Goal: Check status

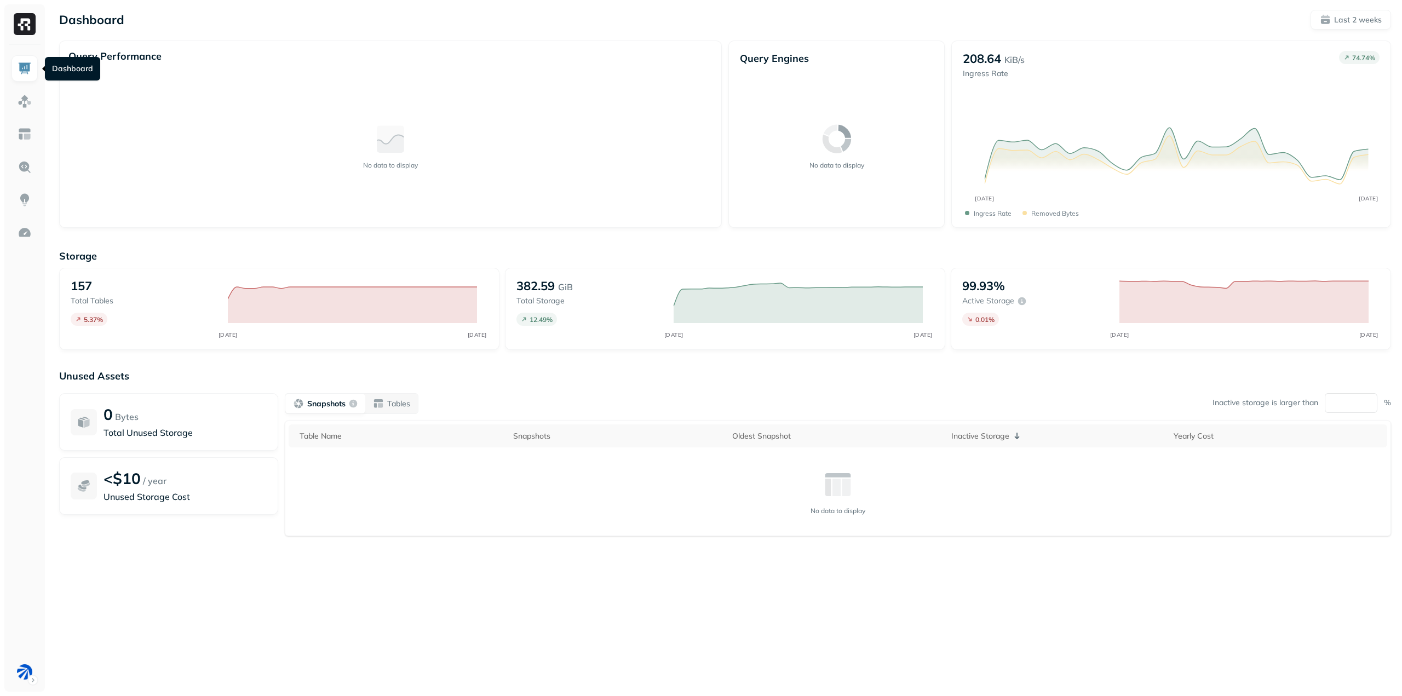
click at [28, 65] on img at bounding box center [25, 68] width 14 height 14
click at [29, 106] on img at bounding box center [25, 101] width 14 height 14
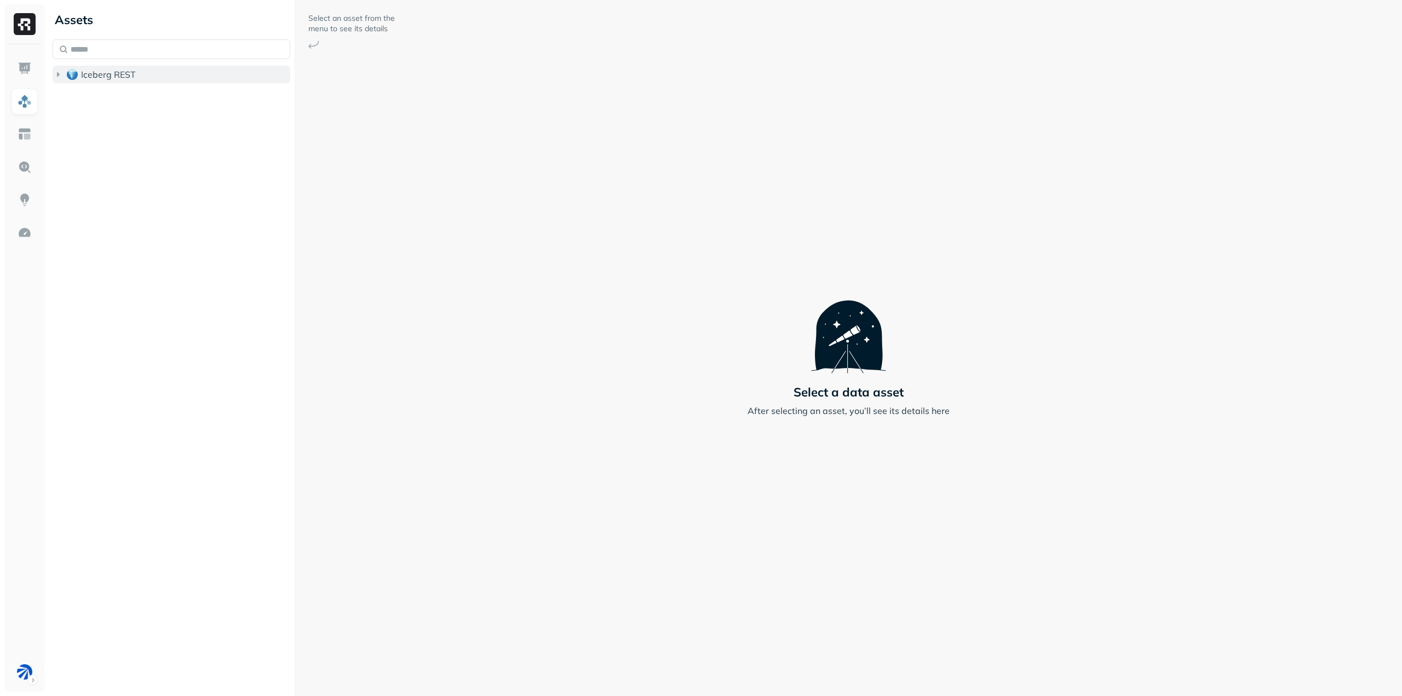
click at [70, 73] on img "button" at bounding box center [72, 74] width 11 height 11
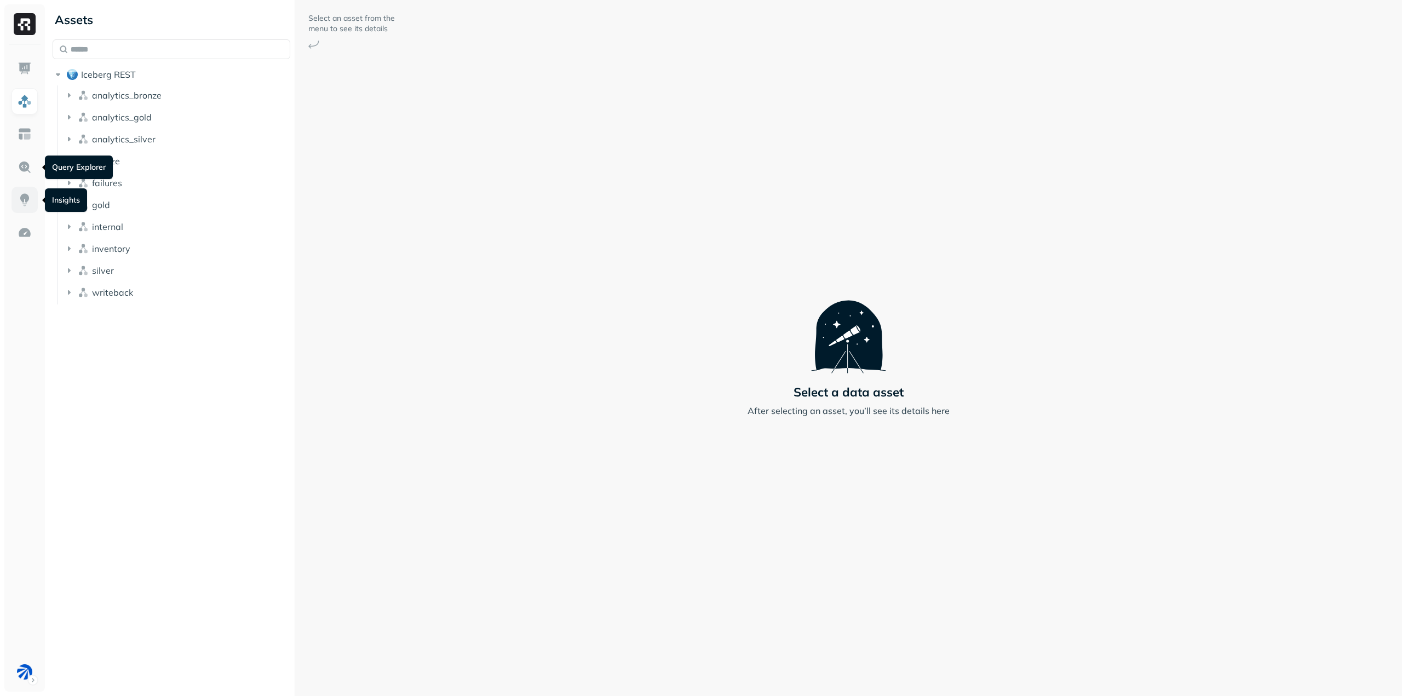
click at [20, 193] on img at bounding box center [25, 200] width 14 height 14
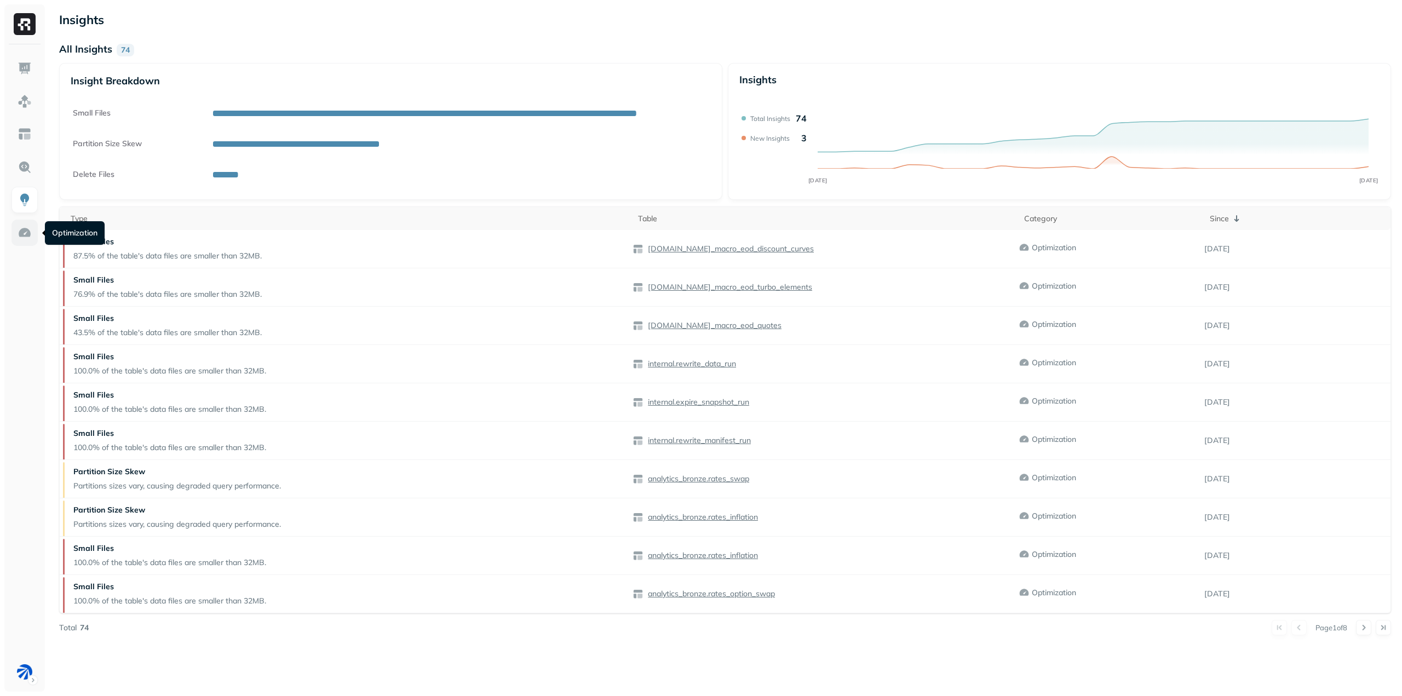
click at [26, 227] on img at bounding box center [25, 233] width 14 height 14
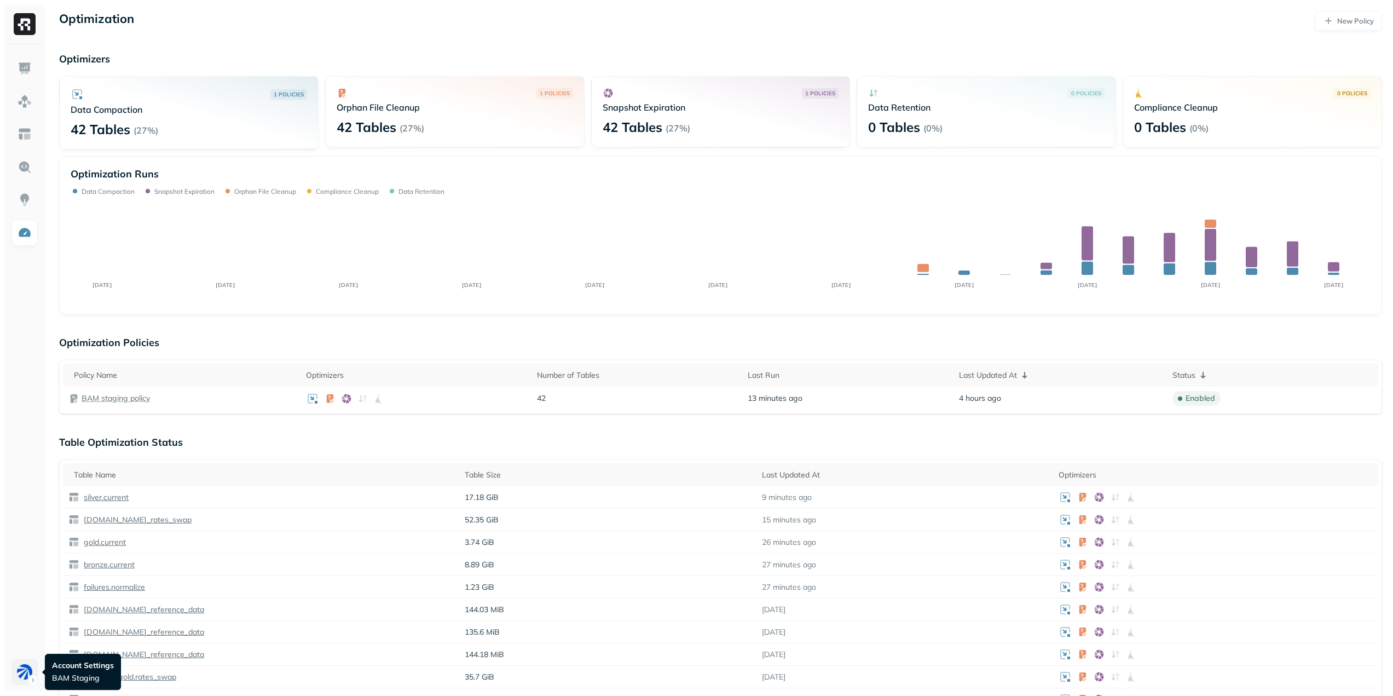
click at [30, 681] on html "Optimization New Policy Optimizers 1 POLICIES Data Compaction 42 Tables ( 27% )…" at bounding box center [696, 542] width 1393 height 1085
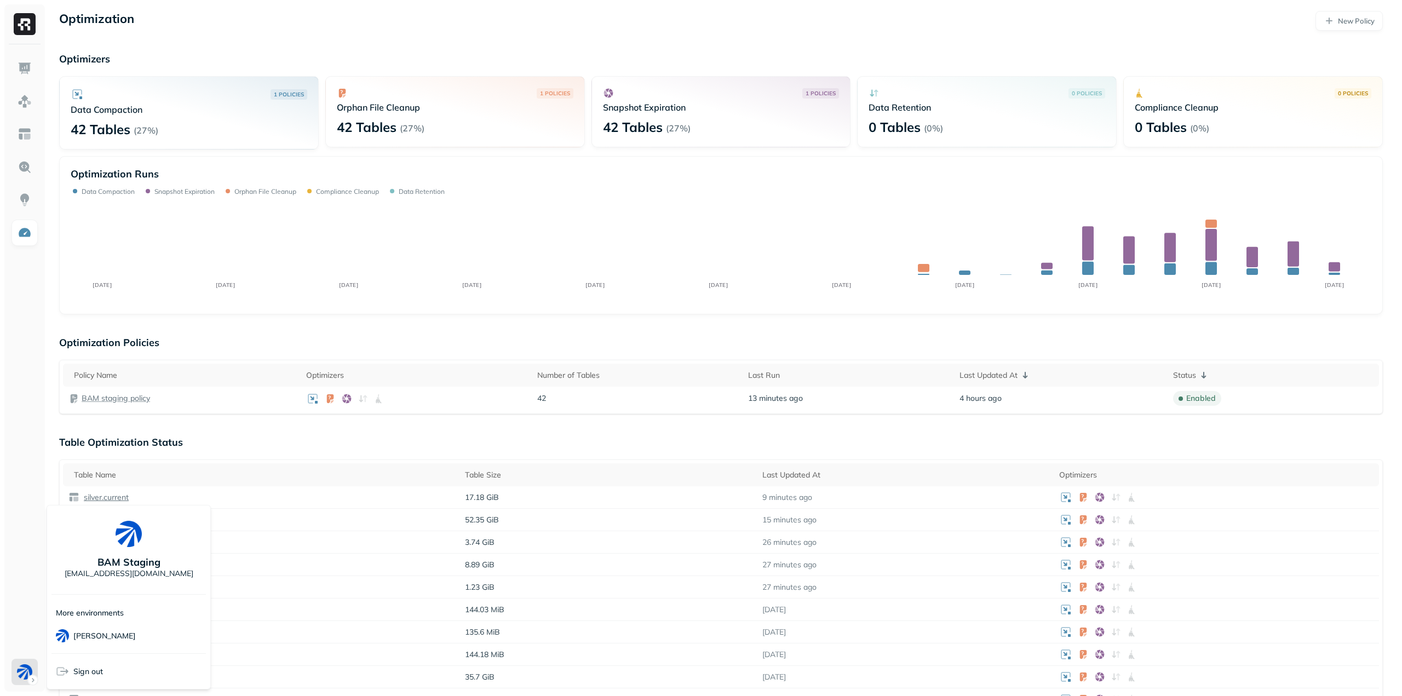
click at [22, 631] on html "Optimization New Policy Optimizers 1 POLICIES Data Compaction 42 Tables ( 27% )…" at bounding box center [701, 542] width 1402 height 1085
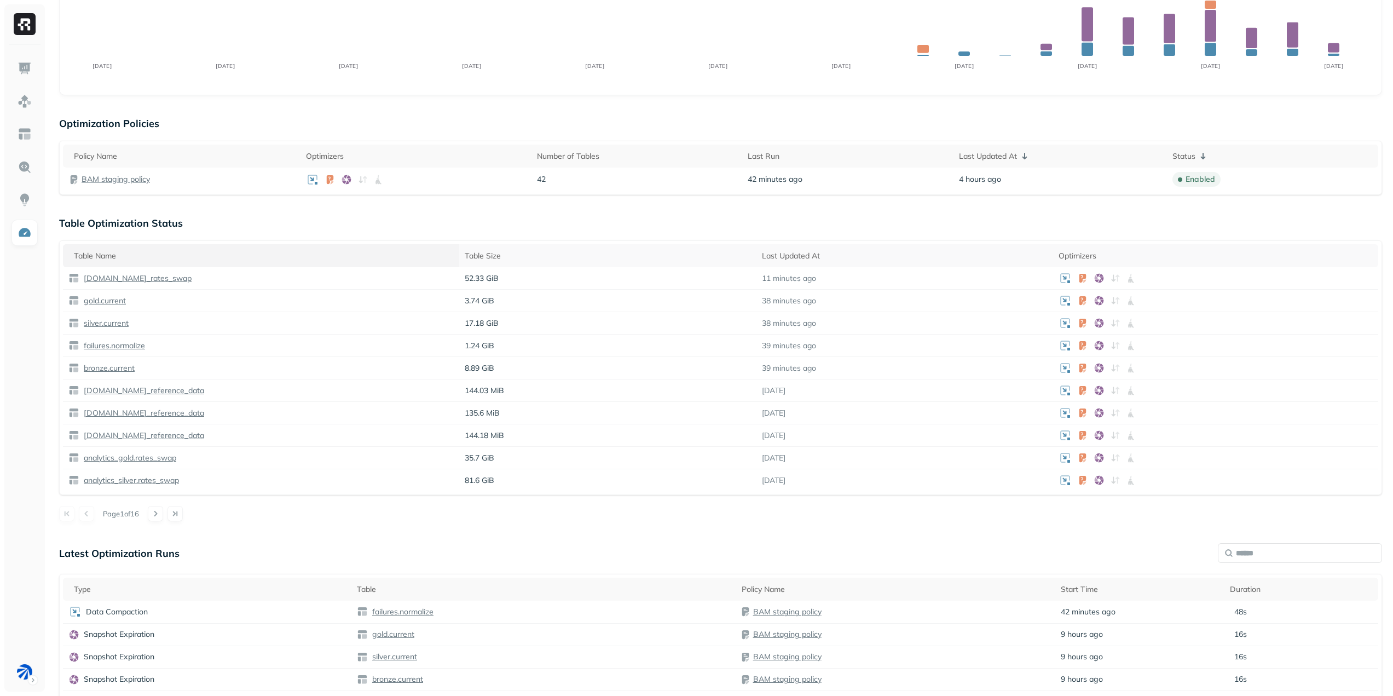
scroll to position [164, 0]
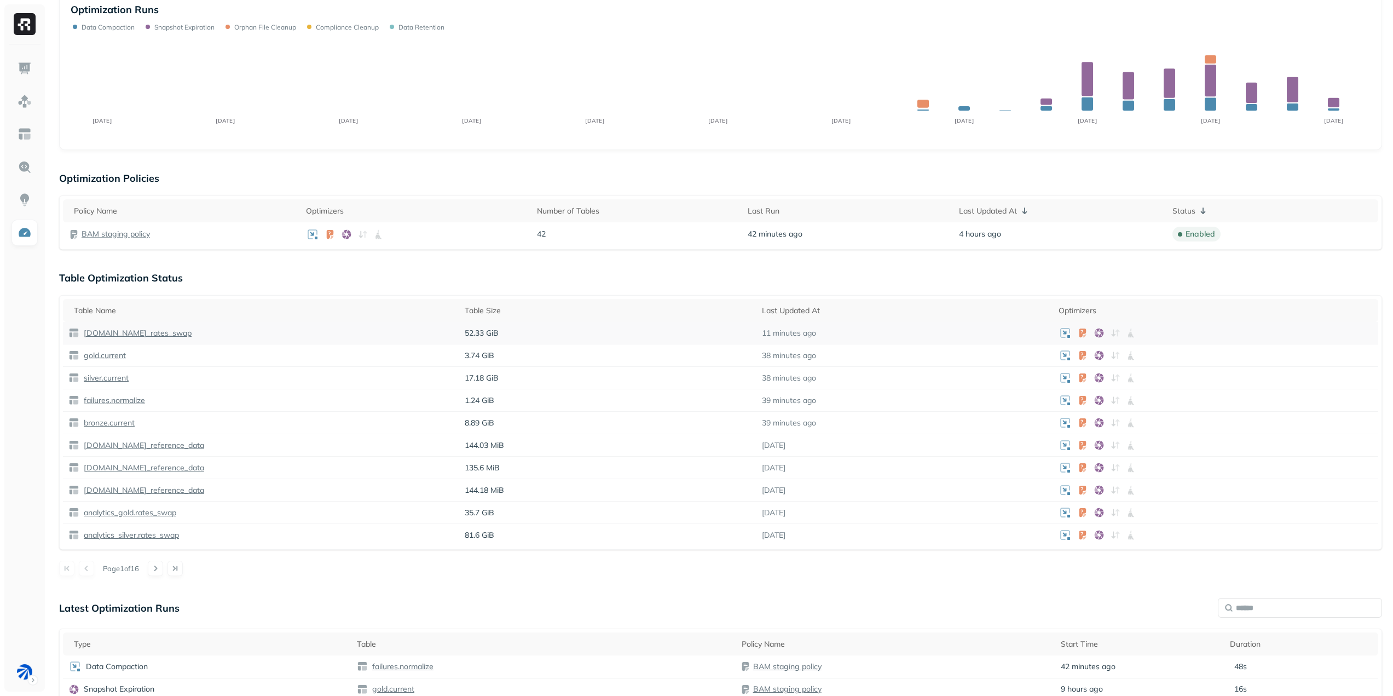
click at [157, 325] on td "[DOMAIN_NAME]_rates_swap" at bounding box center [261, 333] width 396 height 22
drag, startPoint x: 157, startPoint y: 337, endPoint x: 187, endPoint y: 328, distance: 31.2
click at [157, 337] on p "[DOMAIN_NAME]_rates_swap" at bounding box center [137, 333] width 110 height 10
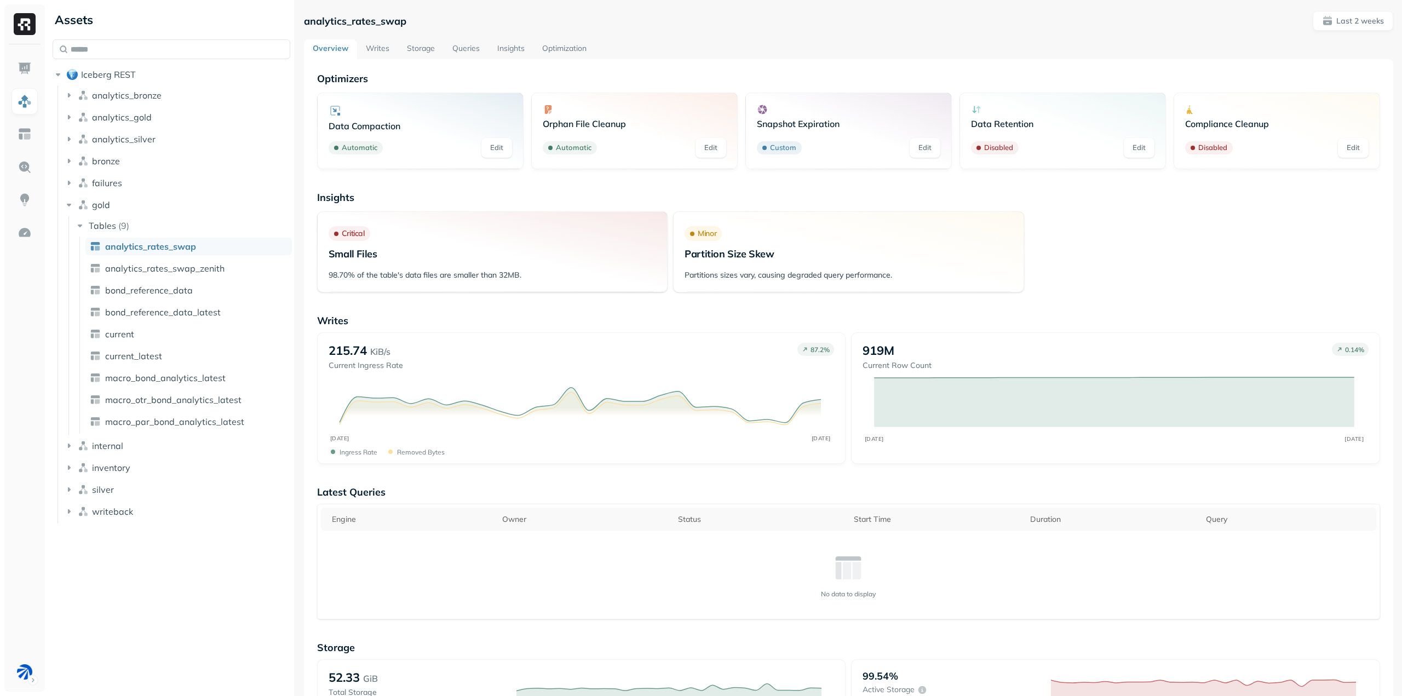
click at [362, 42] on link "Writes" at bounding box center [377, 49] width 41 height 20
